Goal: Information Seeking & Learning: Learn about a topic

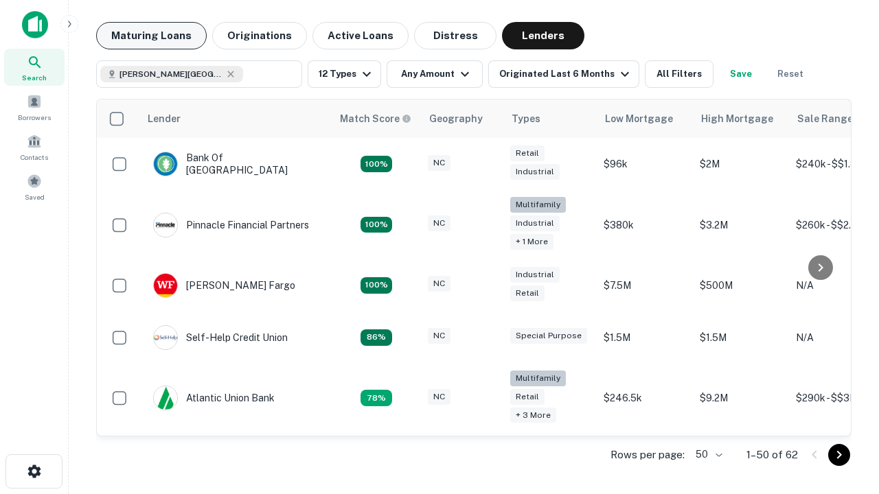
click at [151, 36] on button "Maturing Loans" at bounding box center [151, 35] width 111 height 27
